Goal: Information Seeking & Learning: Learn about a topic

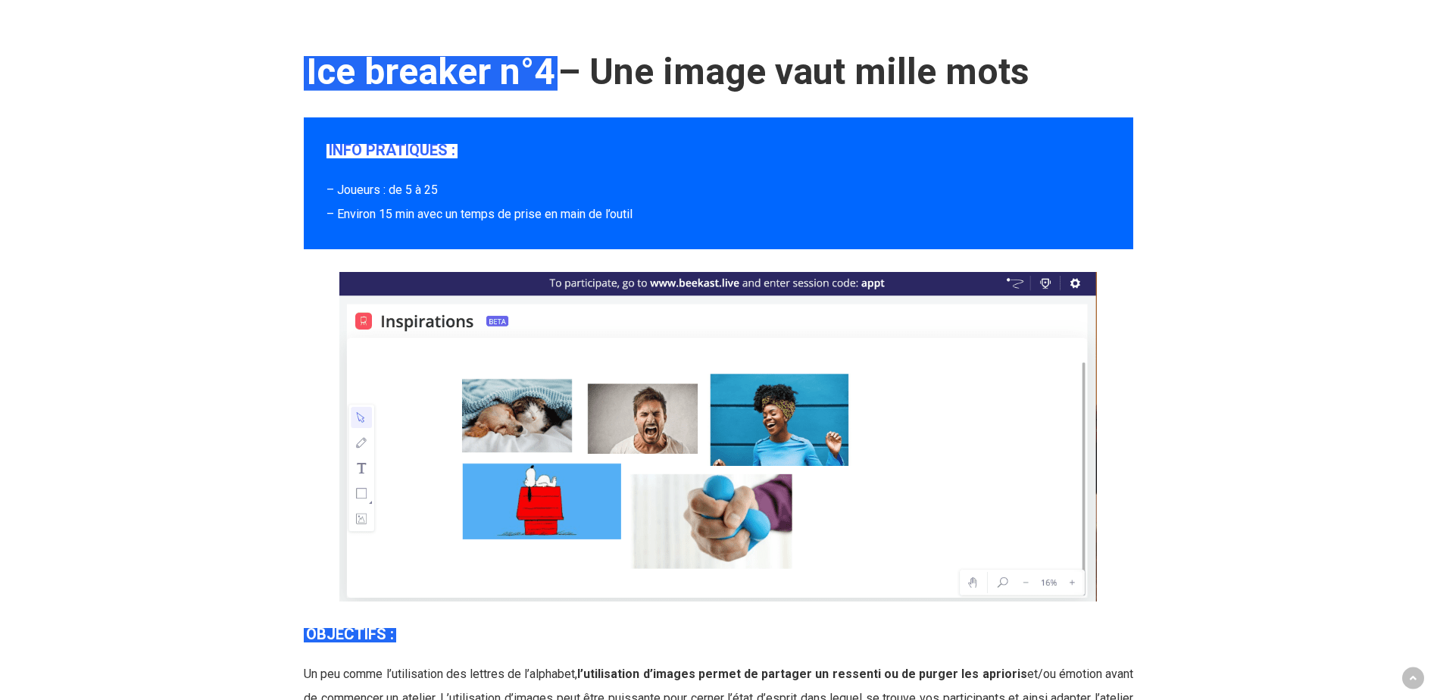
scroll to position [6210, 0]
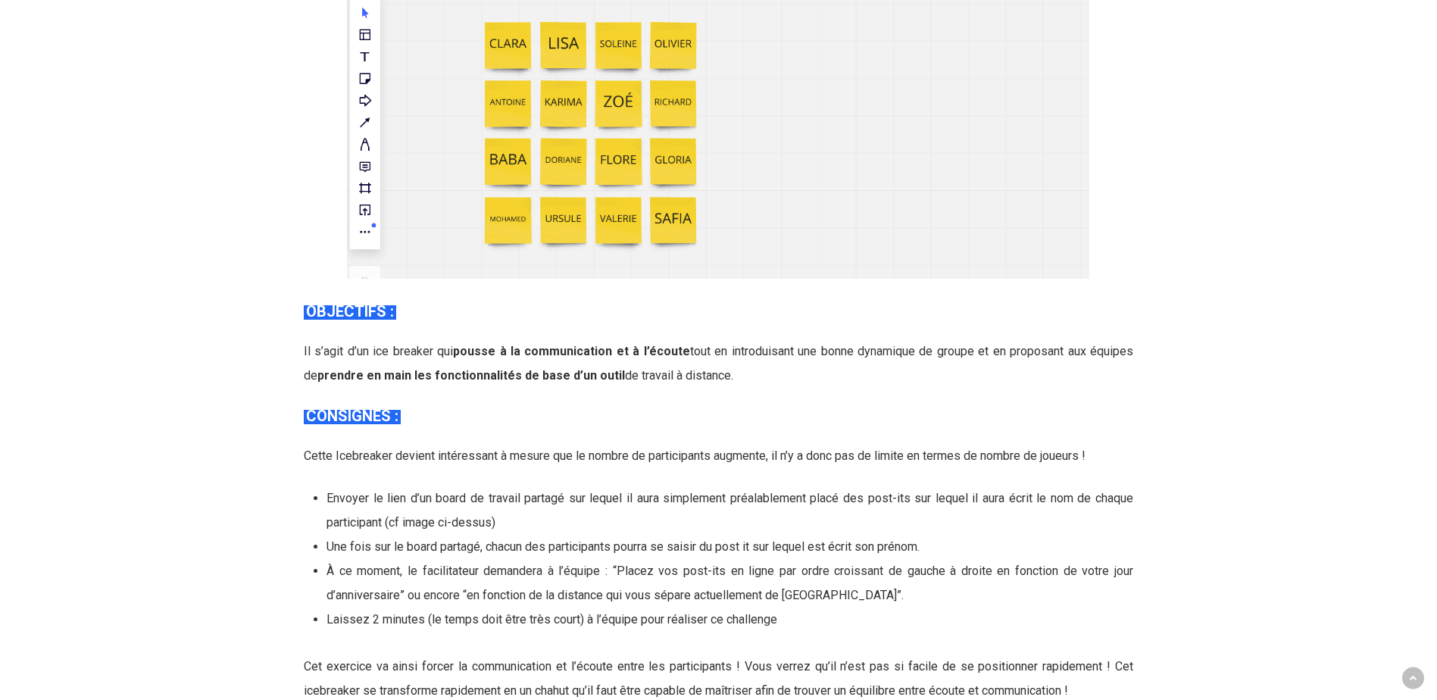
scroll to position [8330, 0]
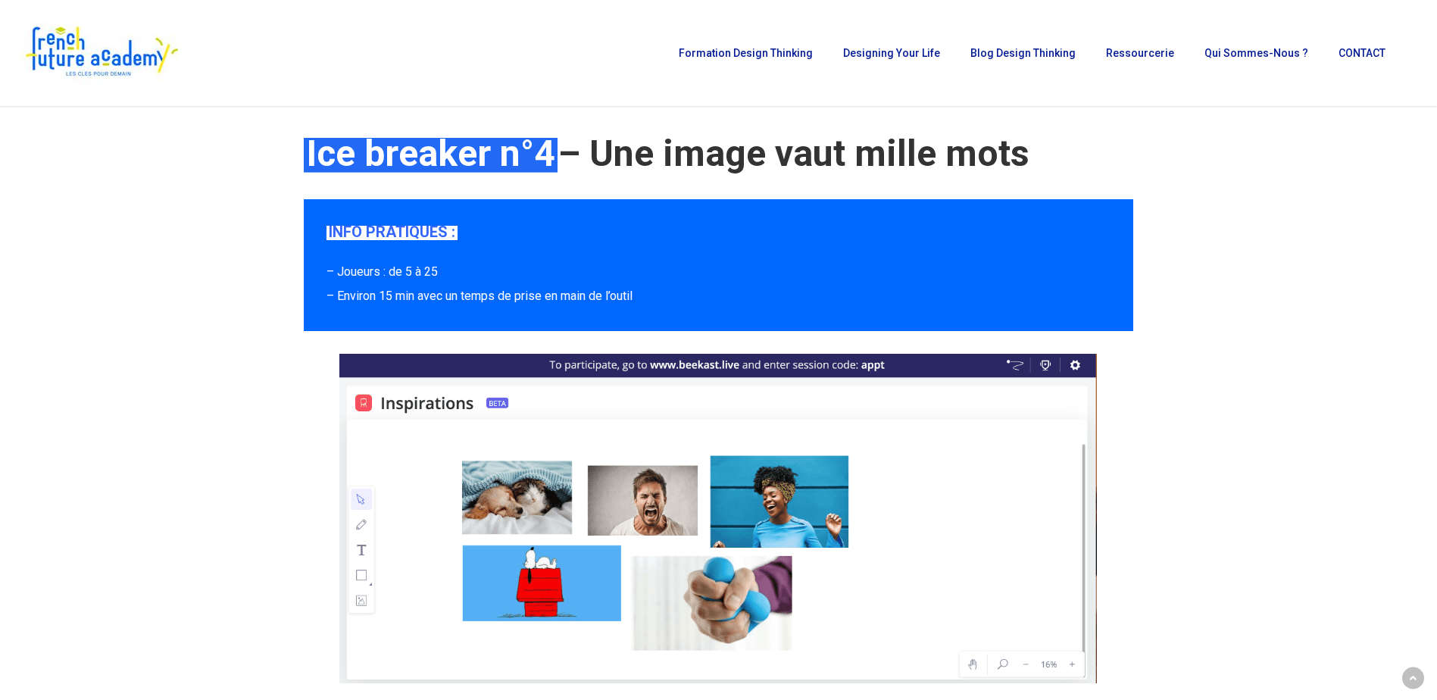
scroll to position [5604, 0]
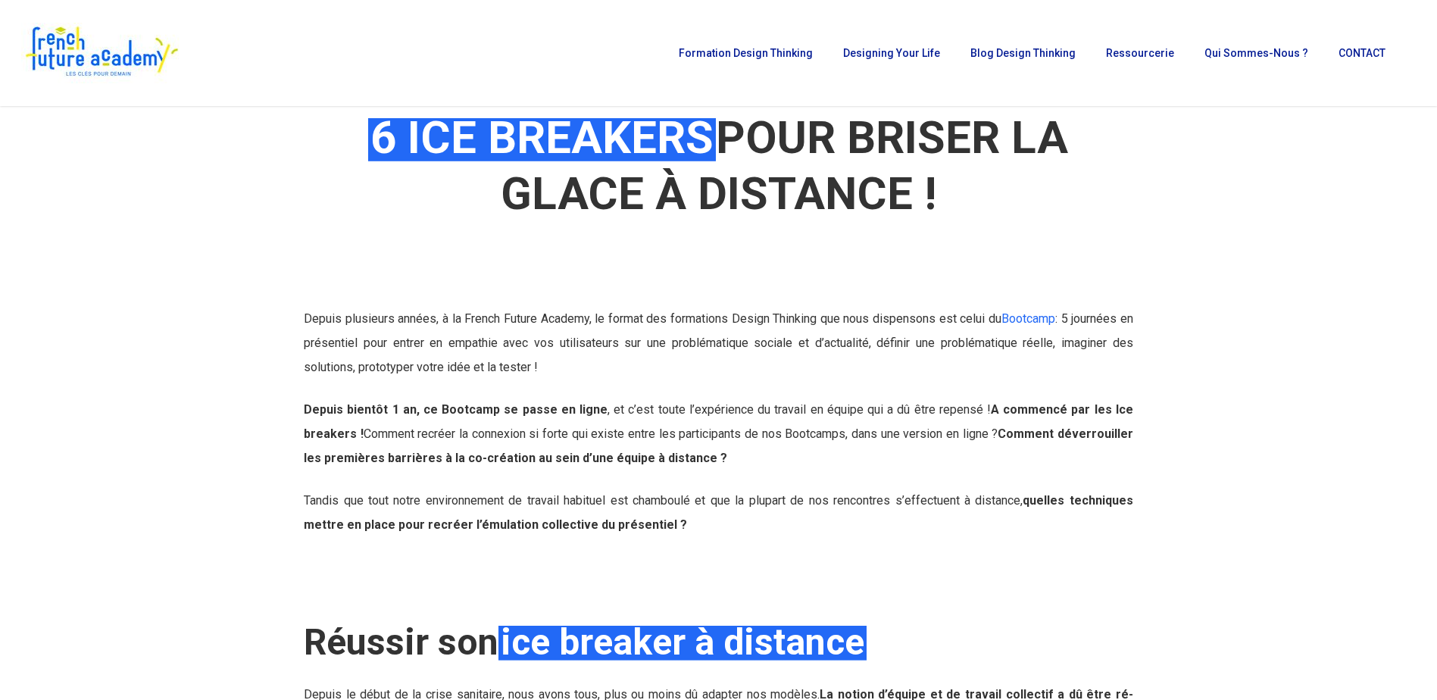
scroll to position [0, 0]
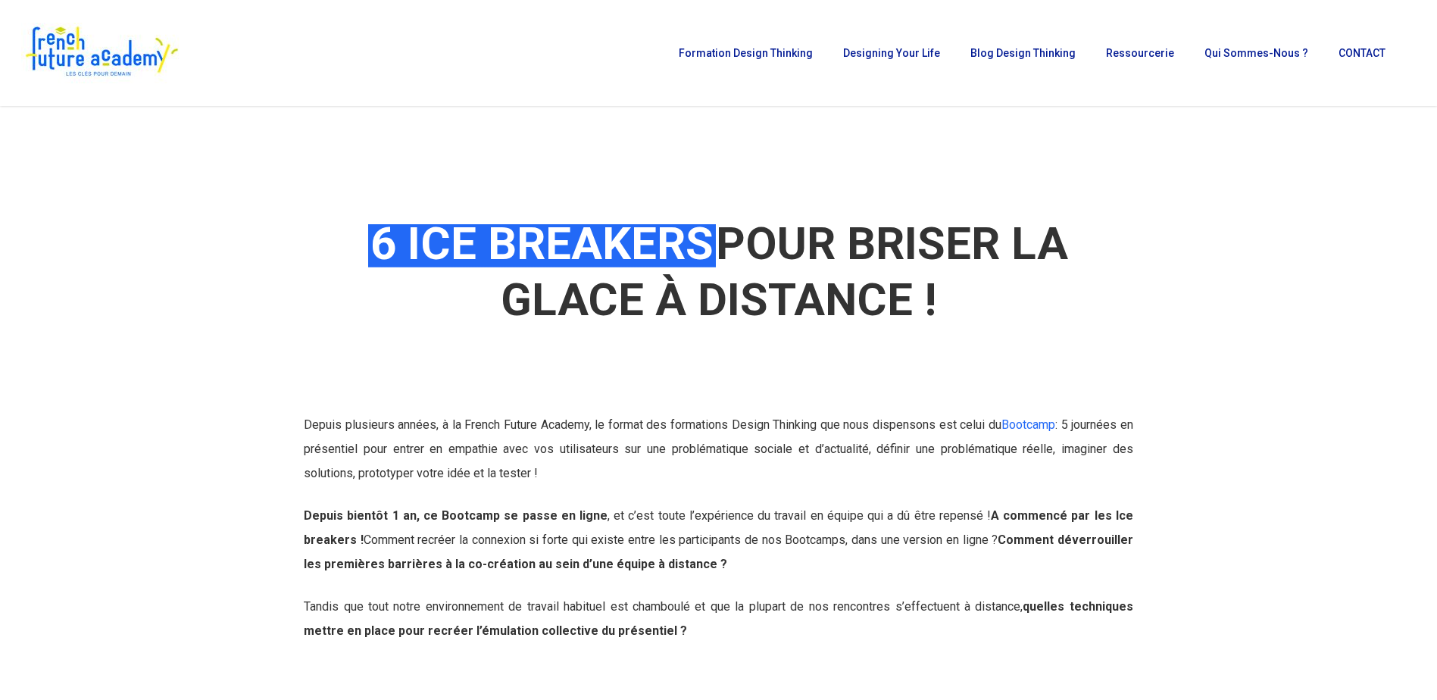
click at [1266, 325] on div at bounding box center [719, 240] width 1428 height 269
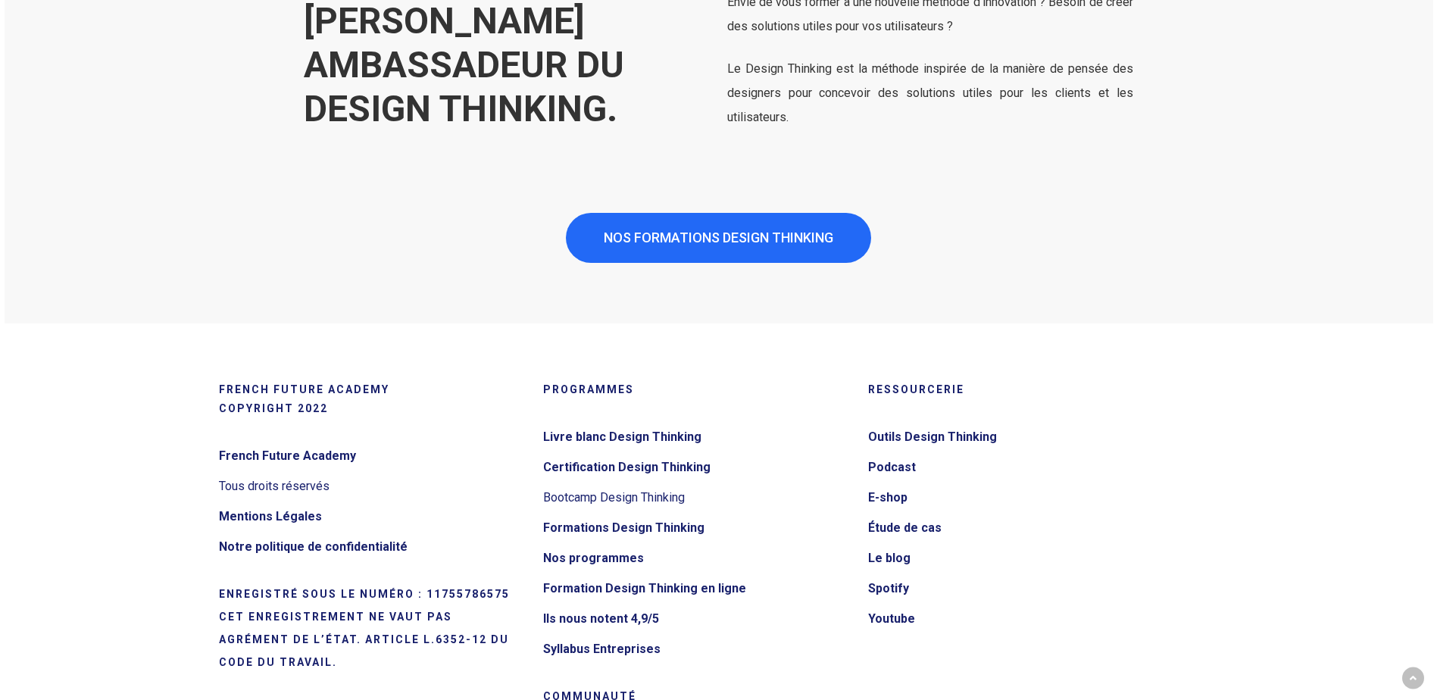
scroll to position [9542, 0]
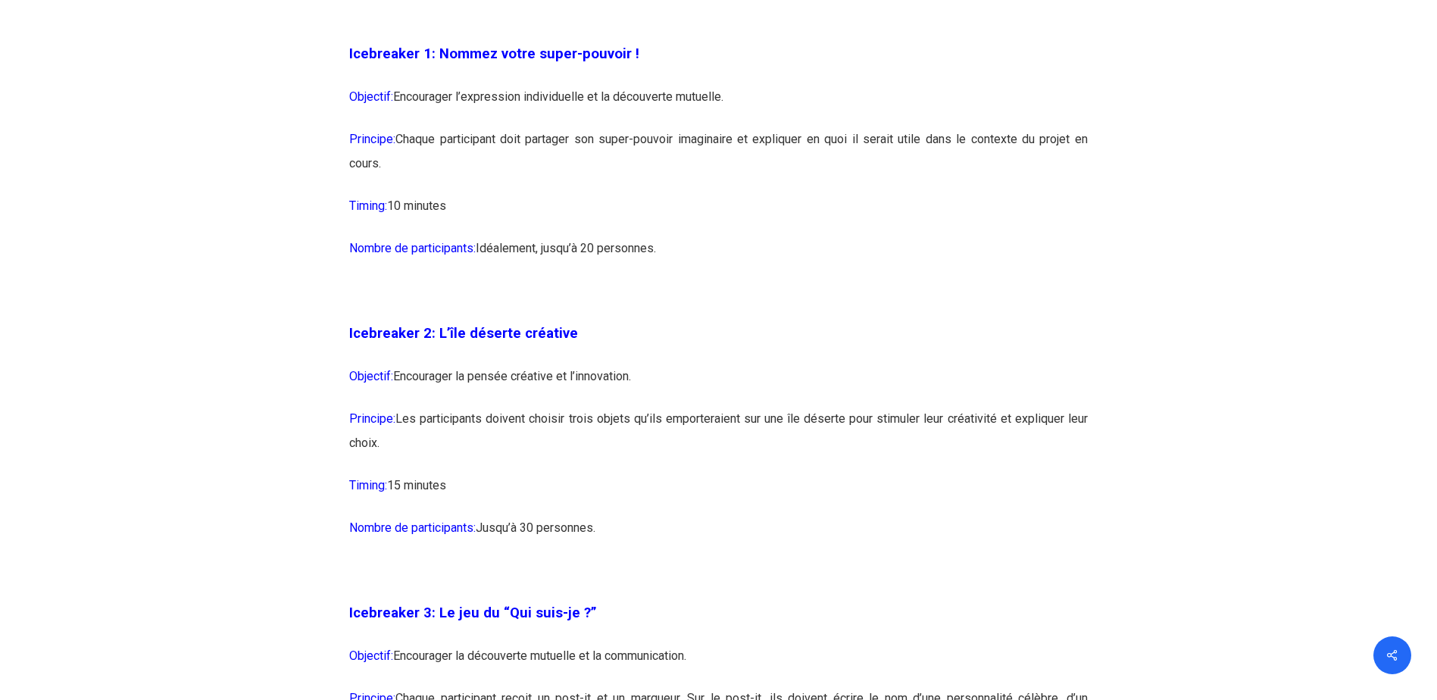
scroll to position [1515, 0]
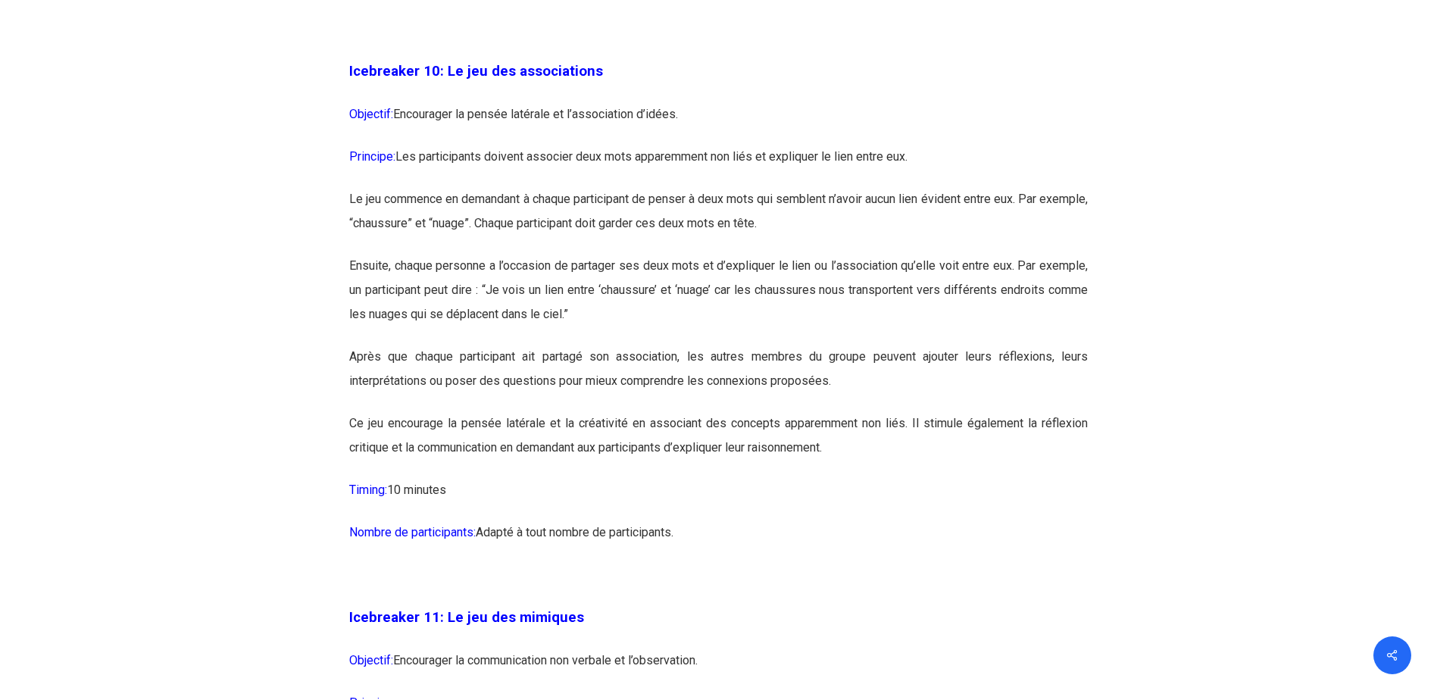
scroll to position [5453, 0]
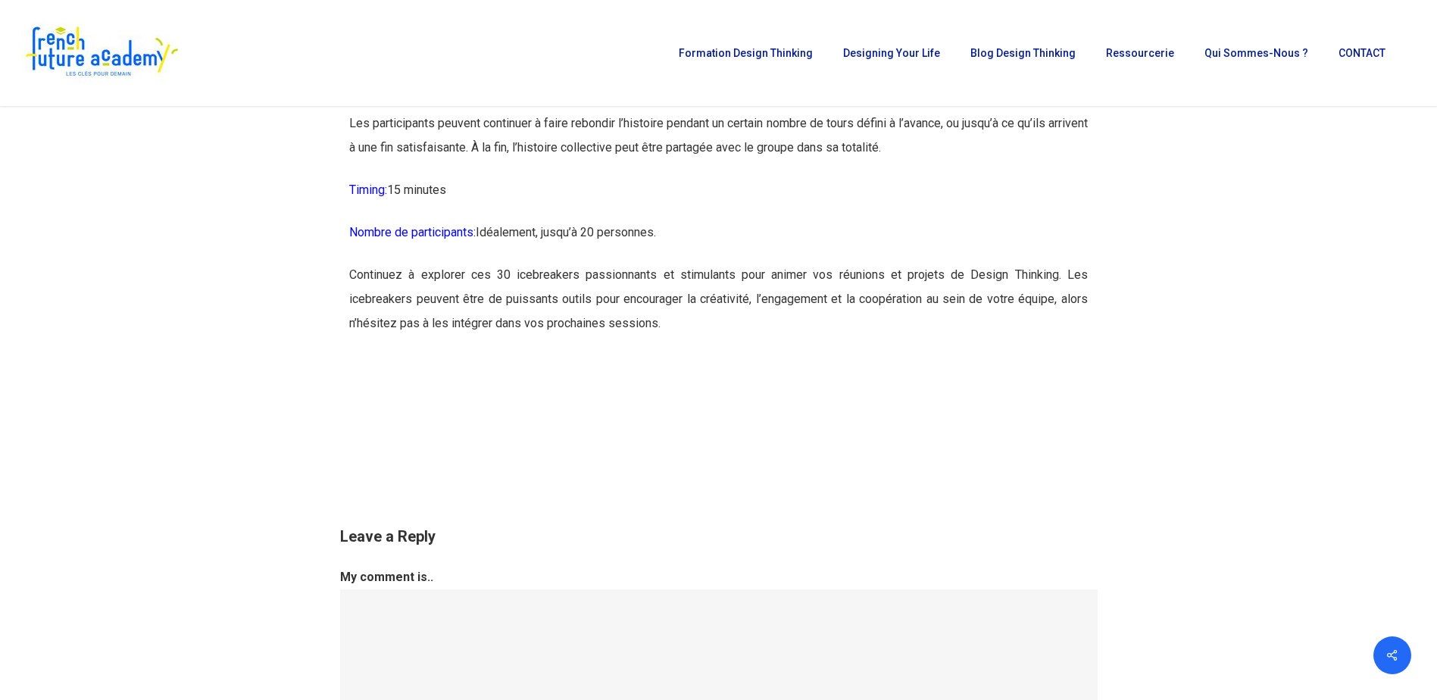
scroll to position [15297, 0]
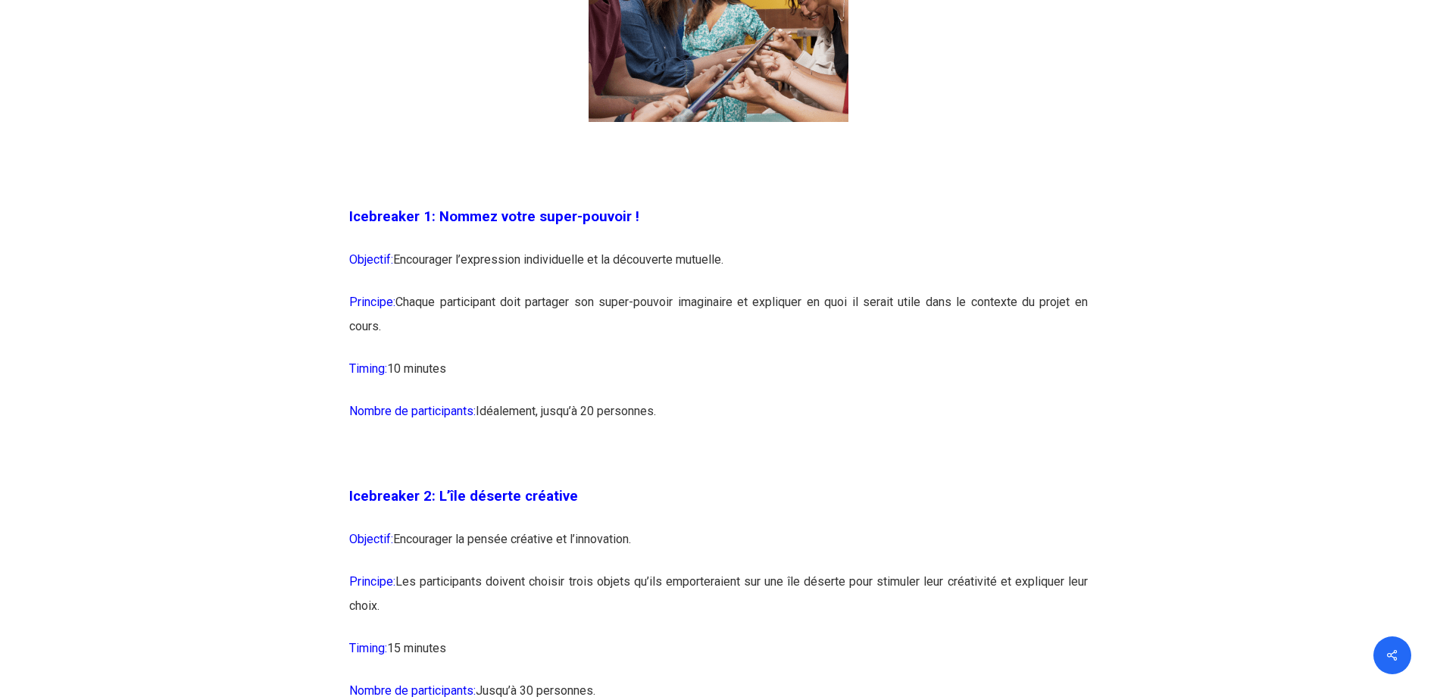
scroll to position [1316, 0]
